Goal: Task Accomplishment & Management: Manage account settings

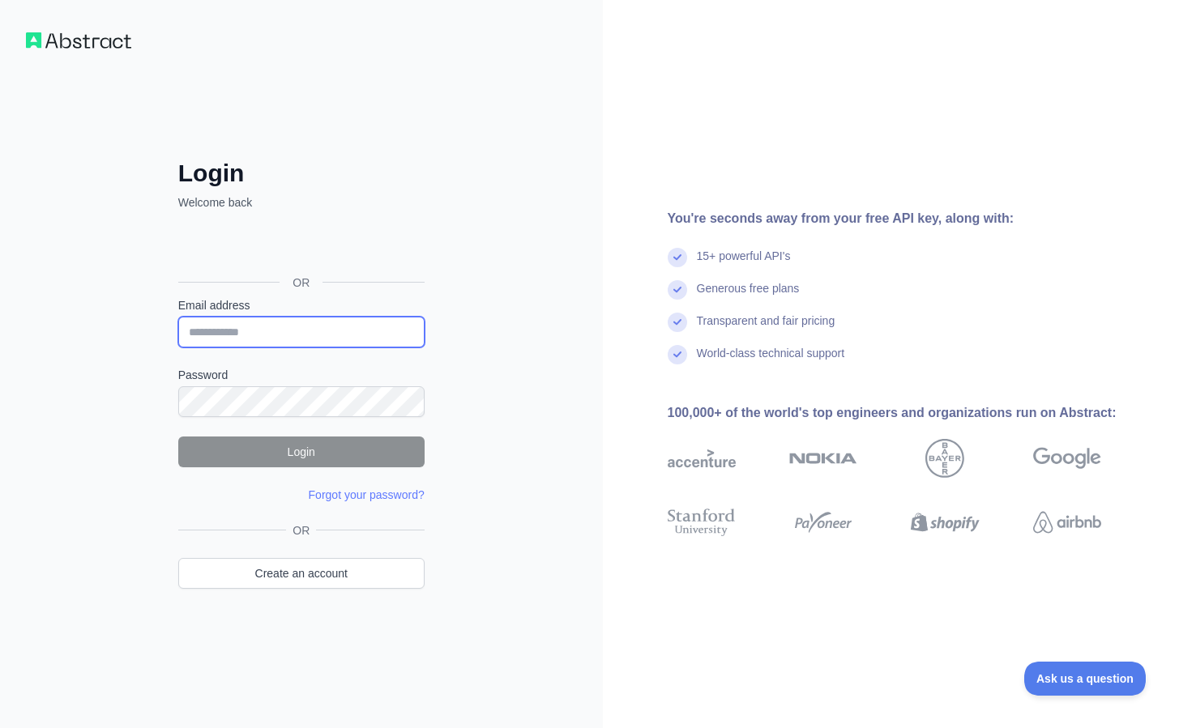
click at [268, 336] on input "Email address" at bounding box center [301, 332] width 246 height 31
type input "**********"
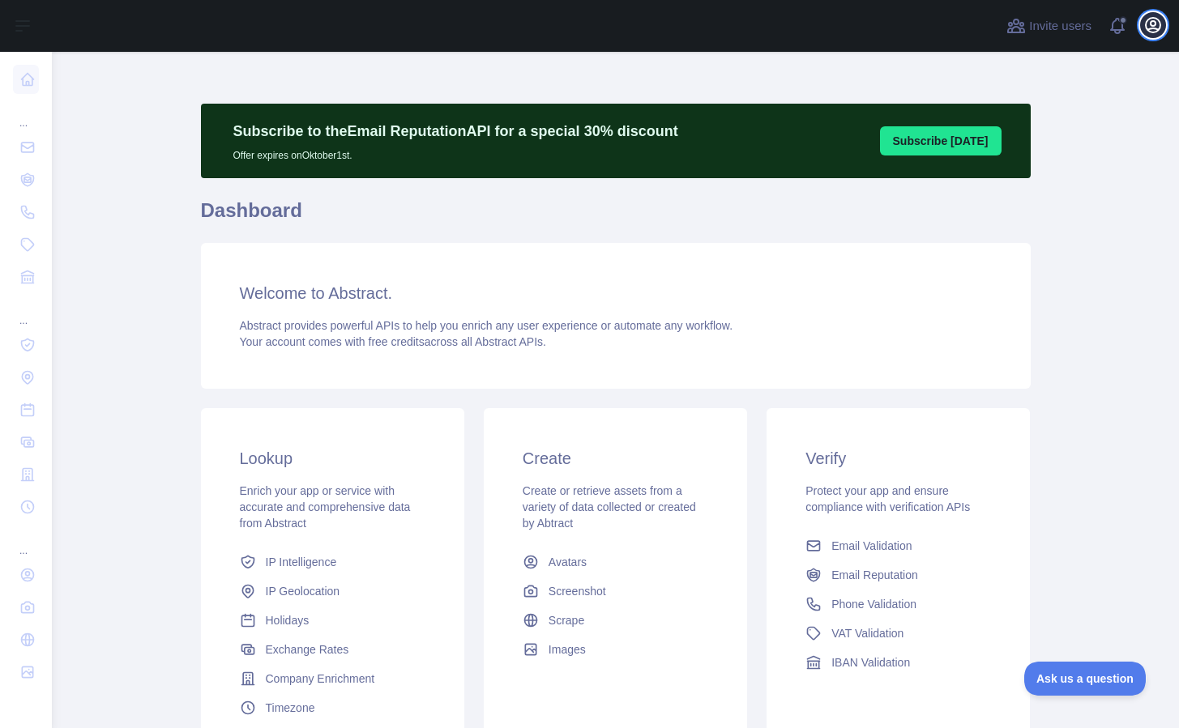
click at [1156, 26] on icon "button" at bounding box center [1152, 24] width 19 height 19
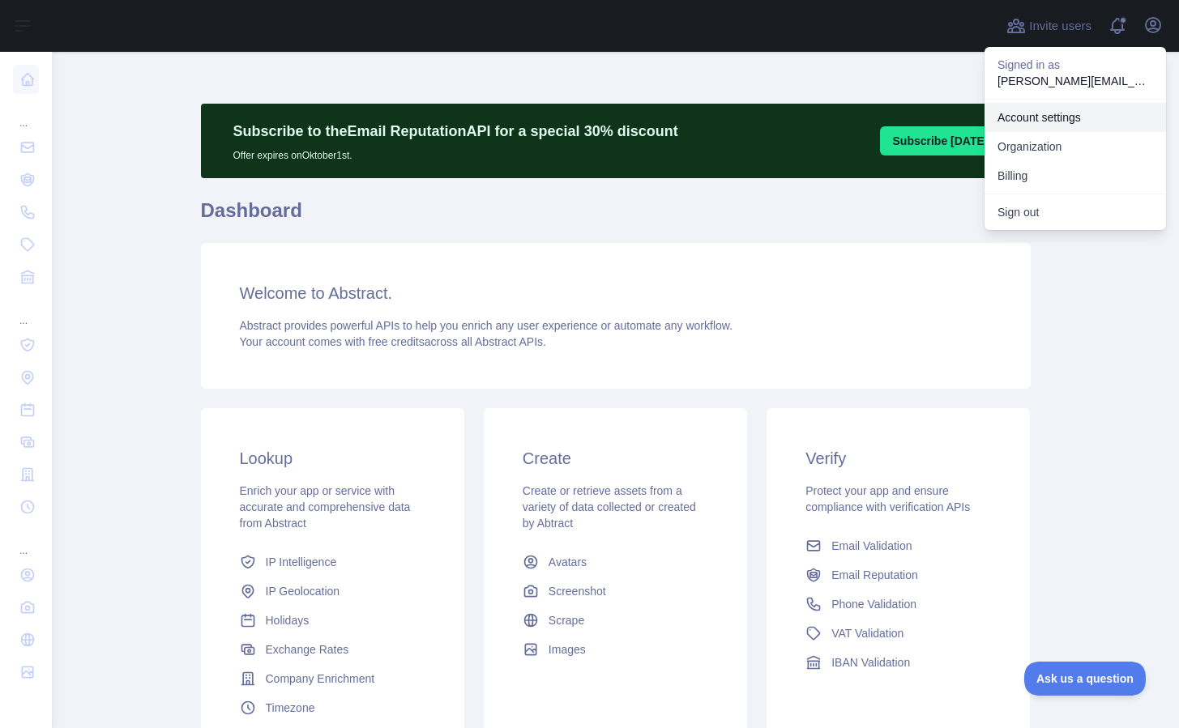
click at [1046, 120] on link "Account settings" at bounding box center [1074, 117] width 181 height 29
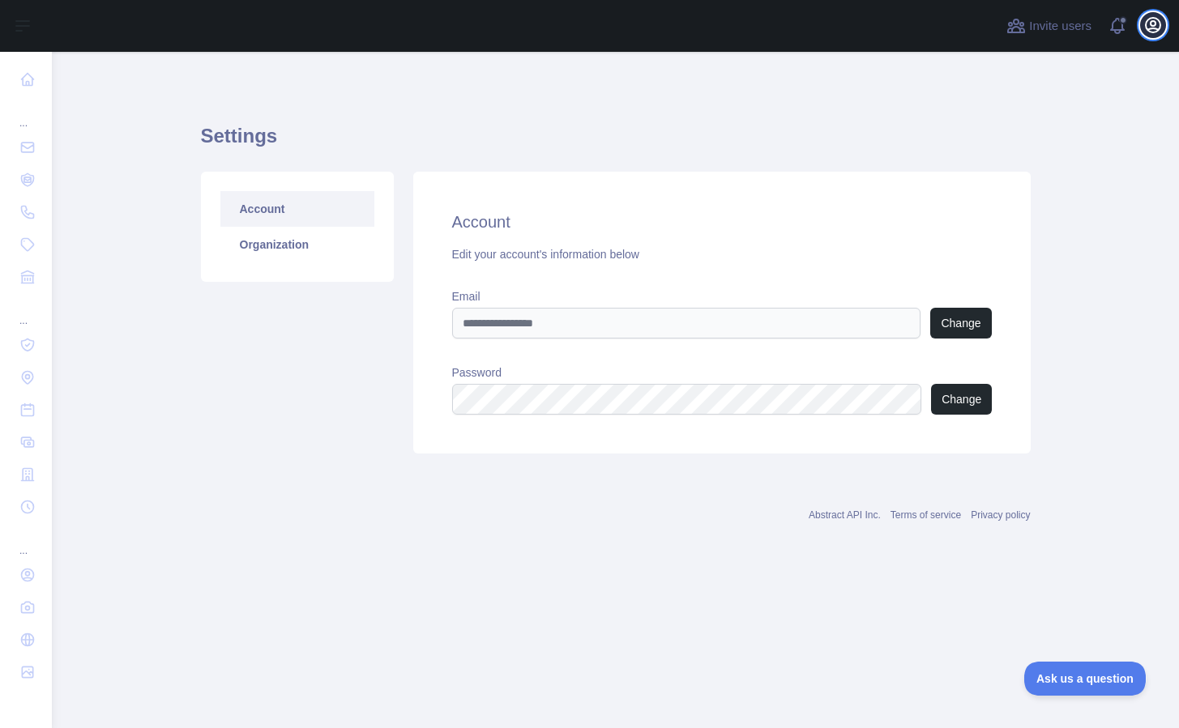
click at [1149, 30] on icon "button" at bounding box center [1152, 24] width 19 height 19
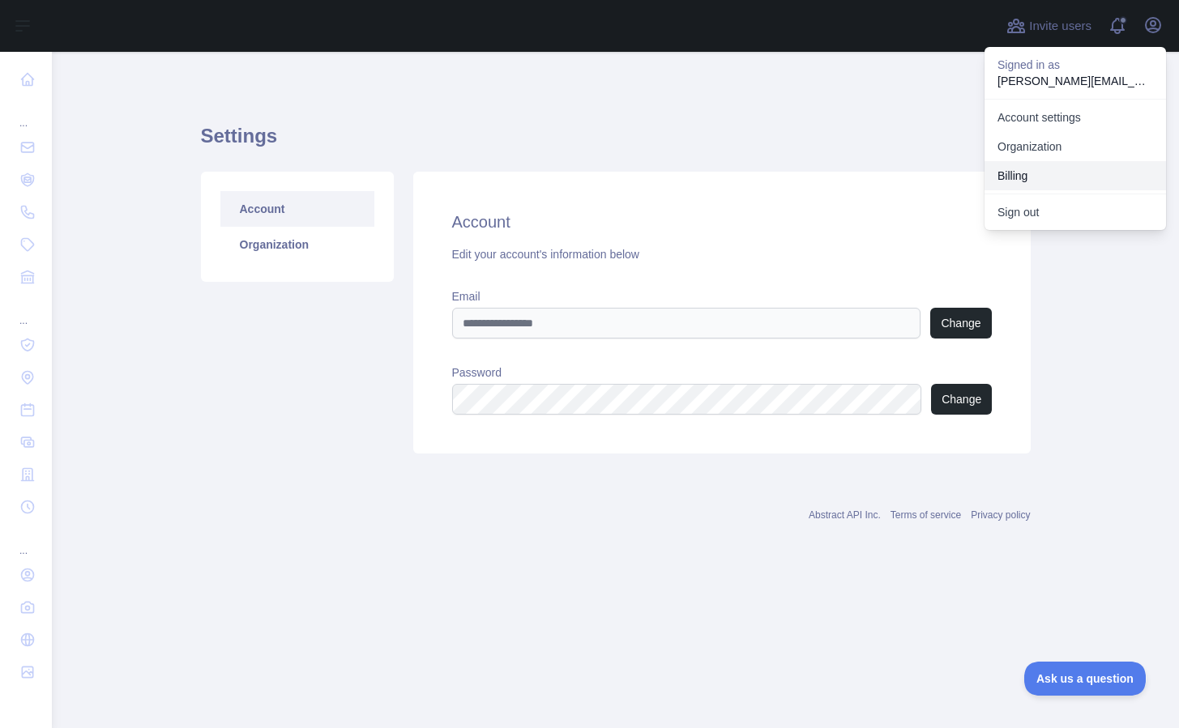
click at [1015, 177] on button "Billing" at bounding box center [1074, 175] width 181 height 29
